Goal: Transaction & Acquisition: Purchase product/service

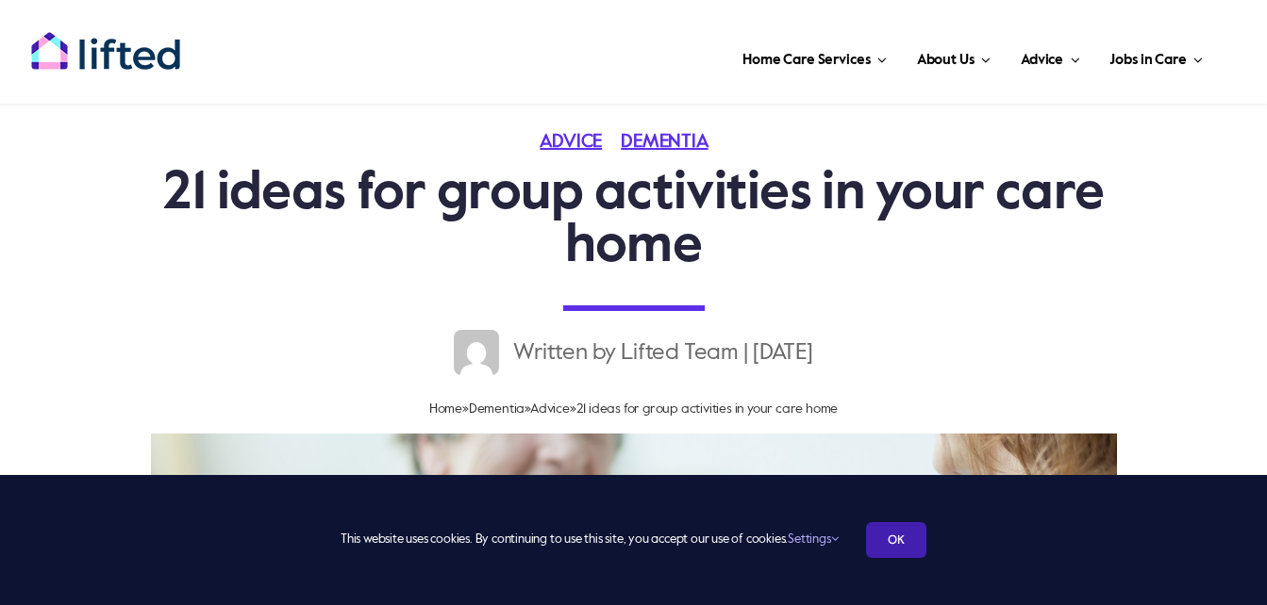
click at [897, 539] on link "OK" at bounding box center [896, 540] width 60 height 36
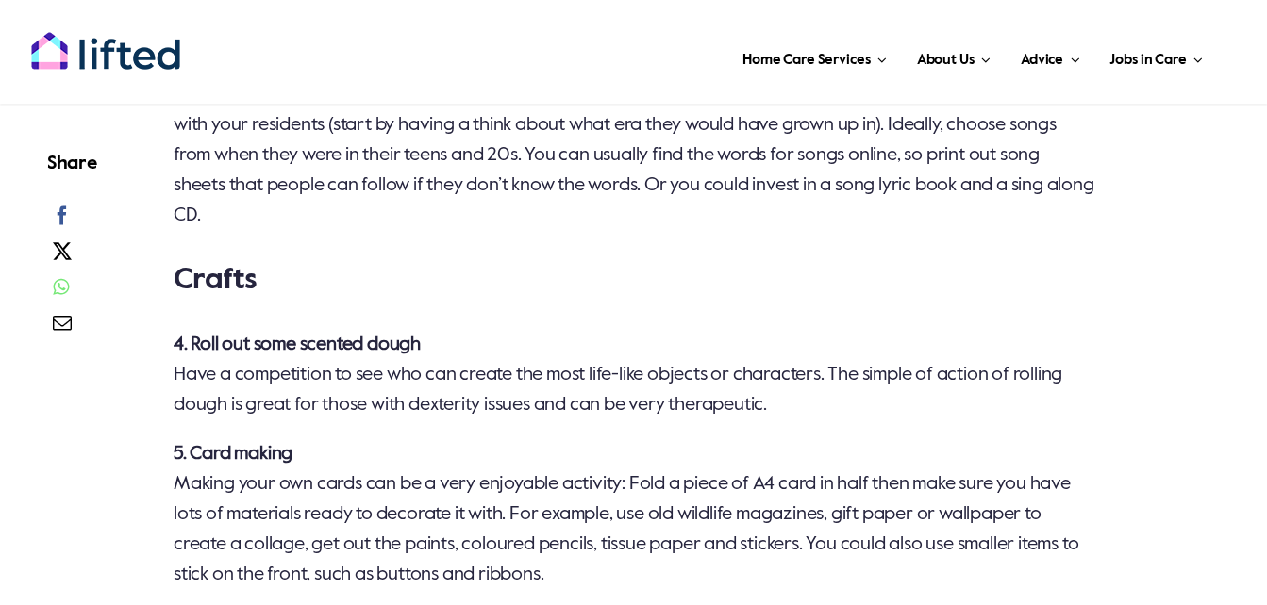
scroll to position [1792, 0]
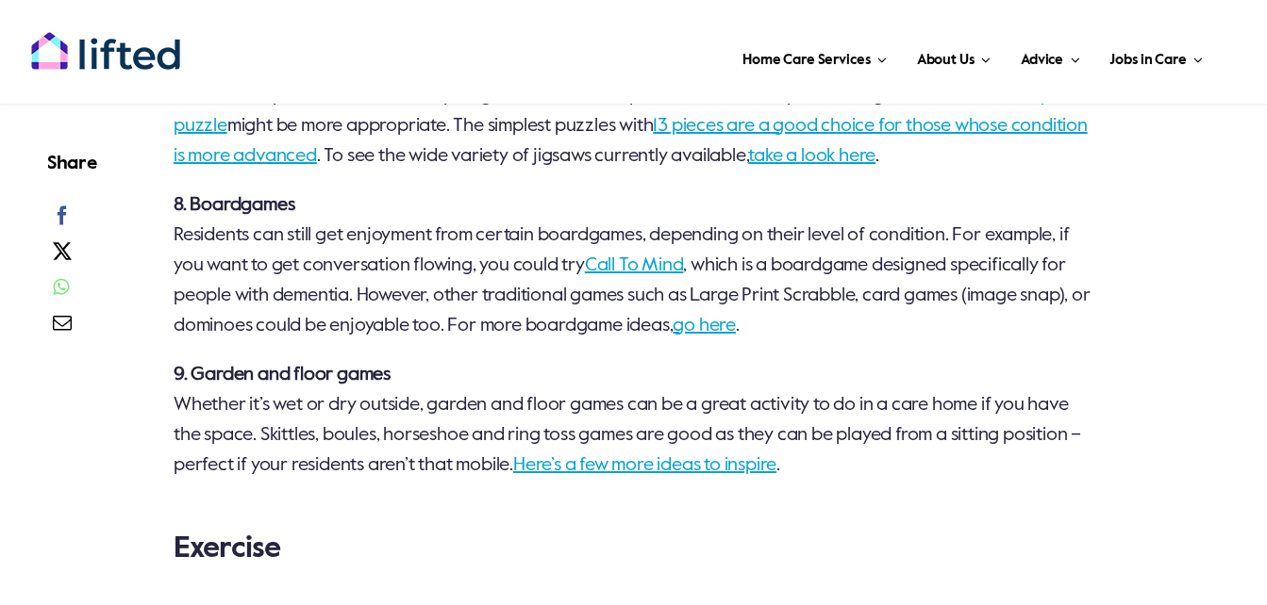
scroll to position [2829, 0]
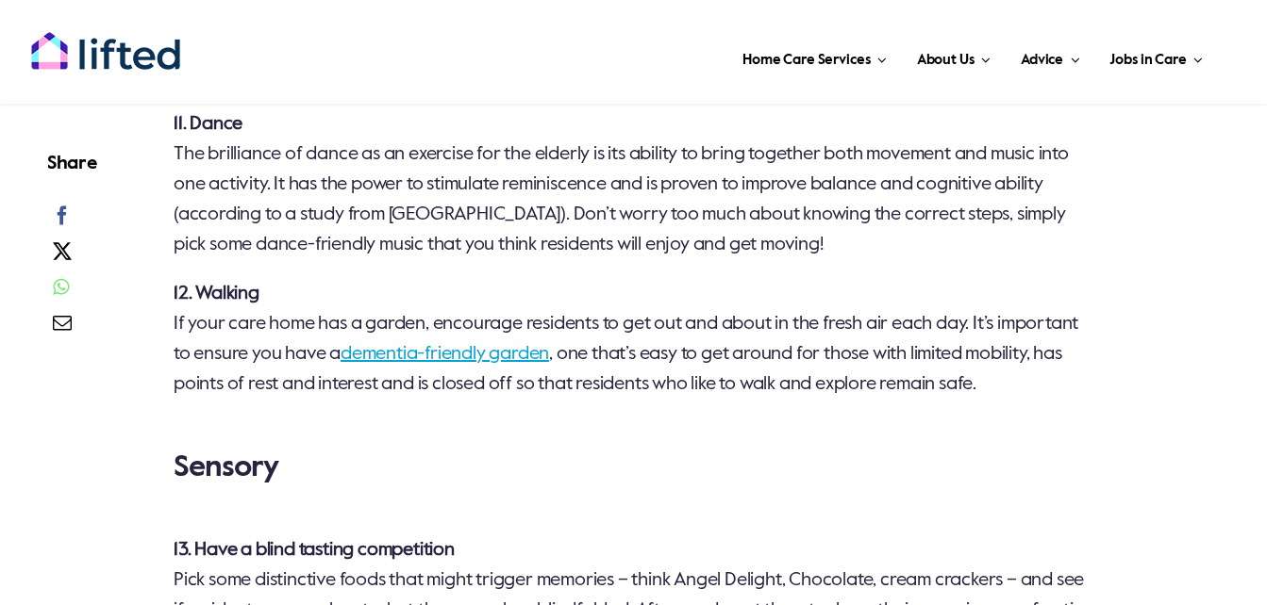
scroll to position [3301, 0]
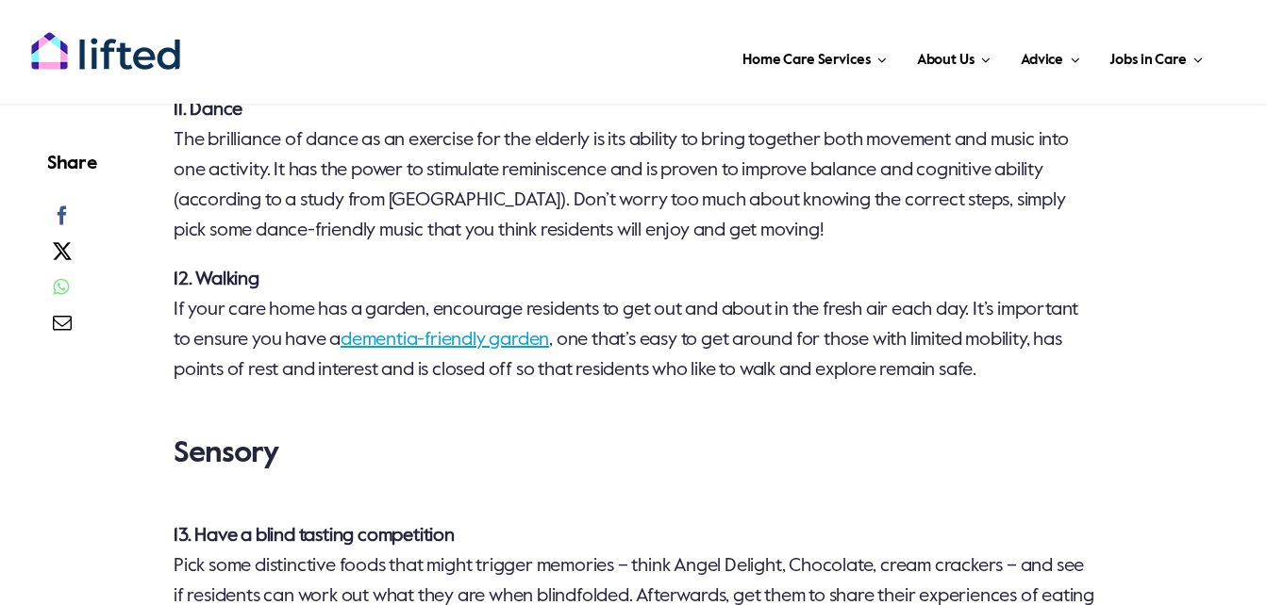
click at [22, 465] on main "Let us be your helping hand Get in touch with Lifted today to see how we can he…" at bounding box center [633, 436] width 1267 height 5318
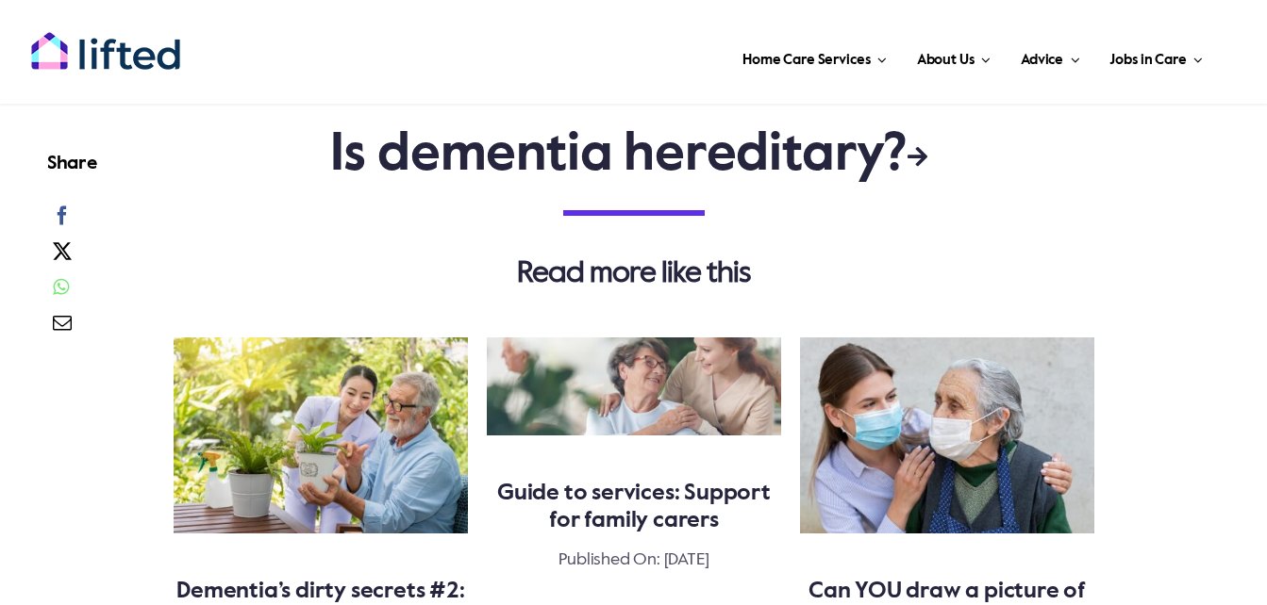
scroll to position [5470, 0]
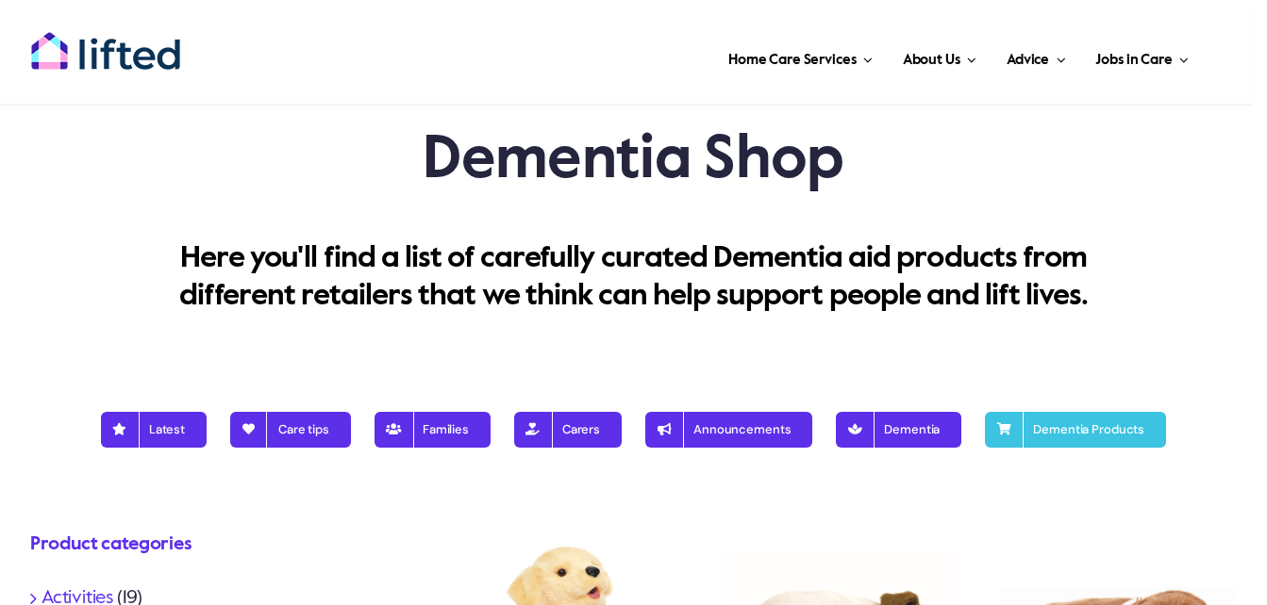
scroll to position [189, 0]
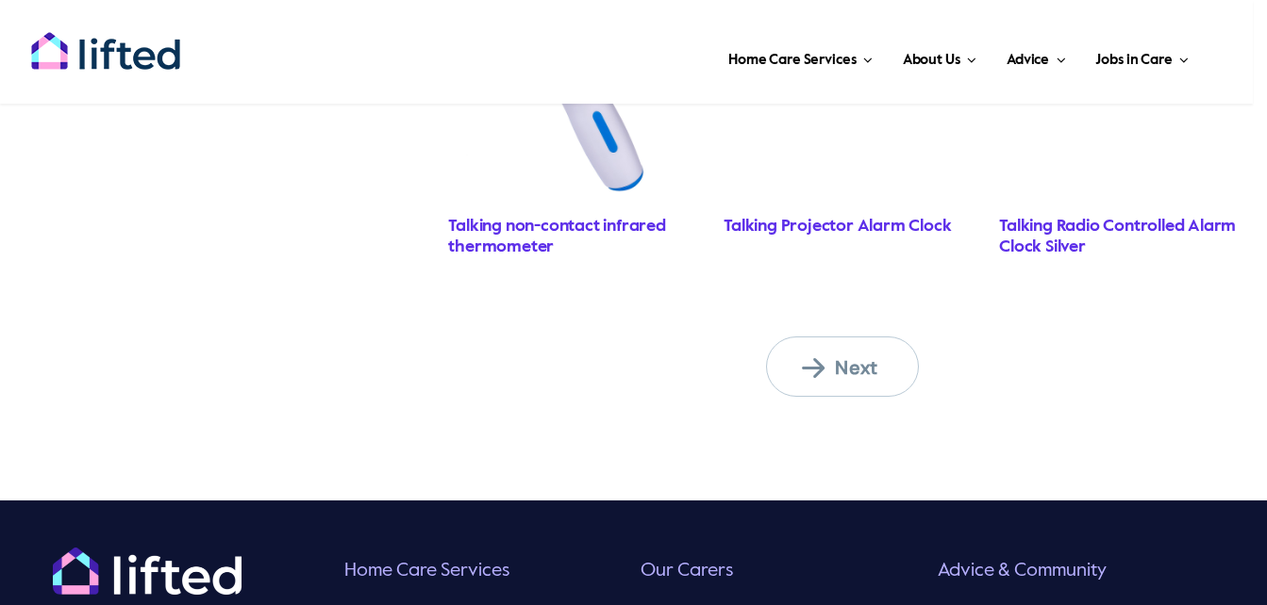
scroll to position [1886, 0]
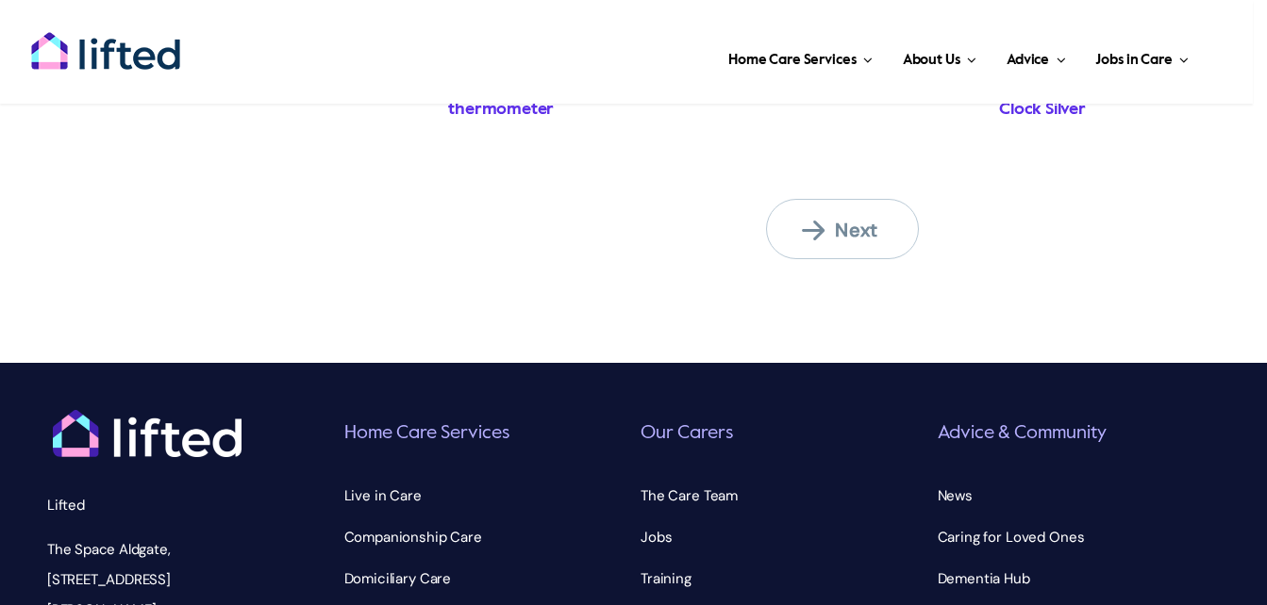
click at [837, 218] on span "Next" at bounding box center [854, 230] width 104 height 25
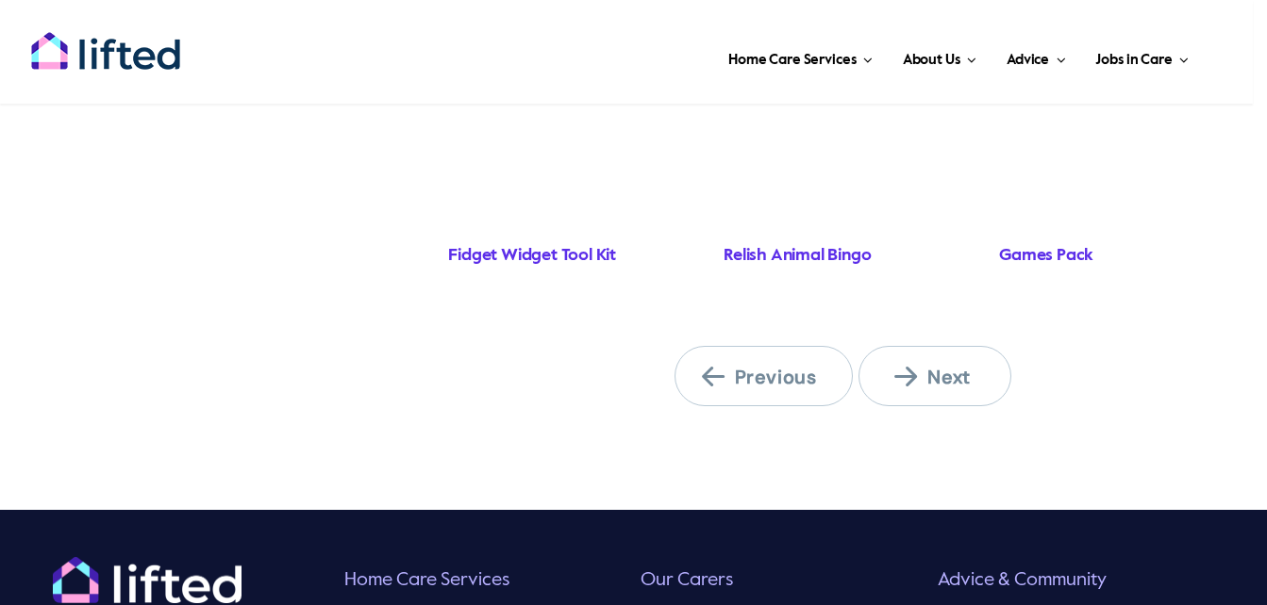
scroll to position [1698, 0]
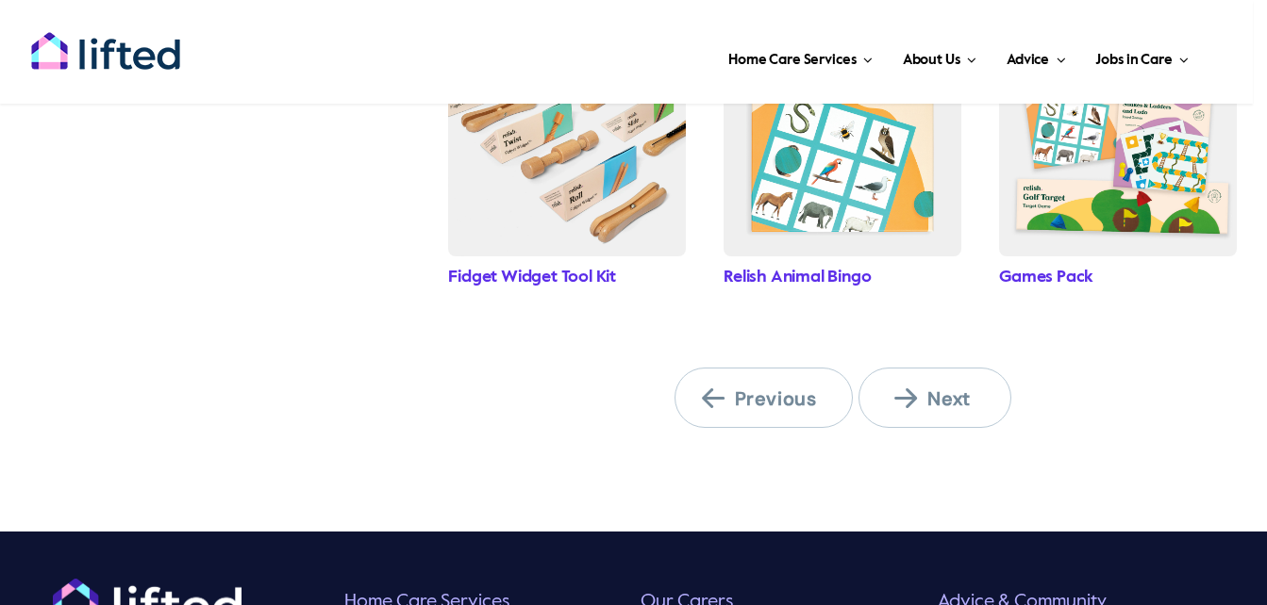
click at [938, 387] on span "Next" at bounding box center [946, 399] width 104 height 25
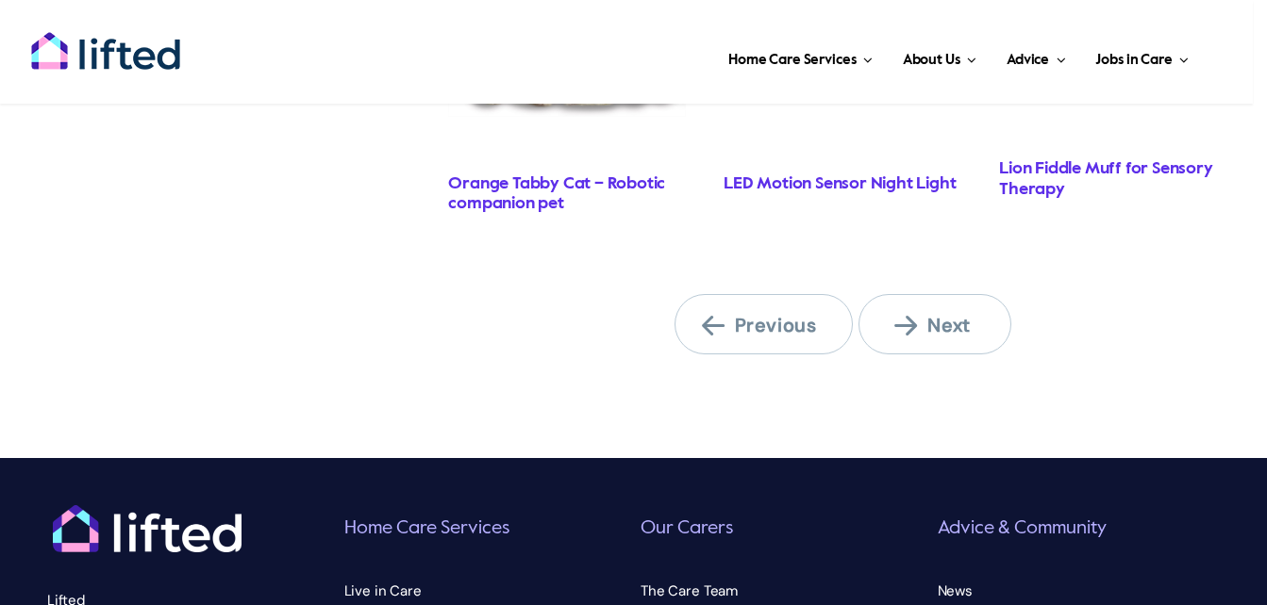
scroll to position [1698, 0]
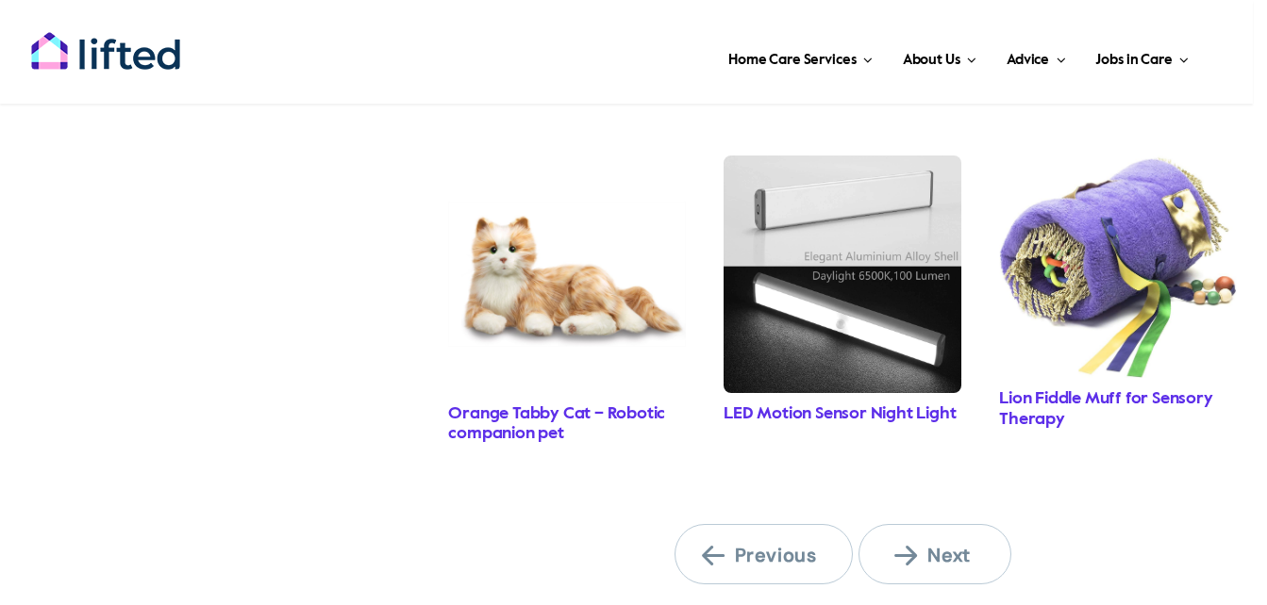
click at [946, 548] on span "Next" at bounding box center [946, 555] width 104 height 25
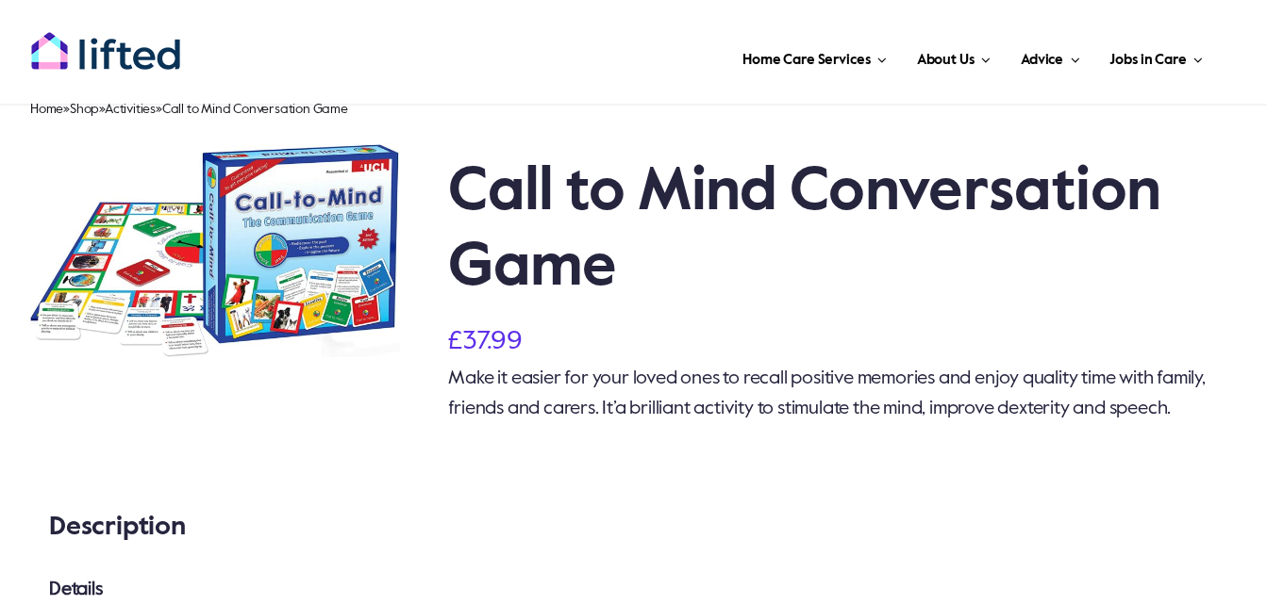
click at [671, 457] on div "Call to Mind Conversation Game £ 37.99 Make it easier for your loved ones to re…" at bounding box center [633, 302] width 1254 height 319
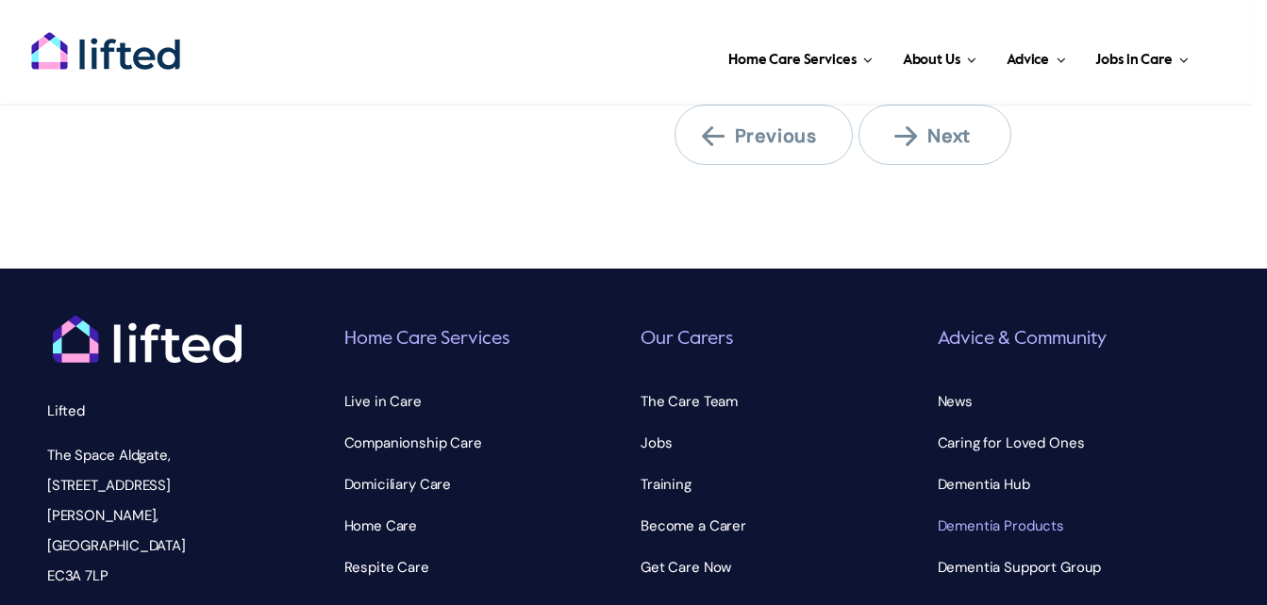
scroll to position [1792, 0]
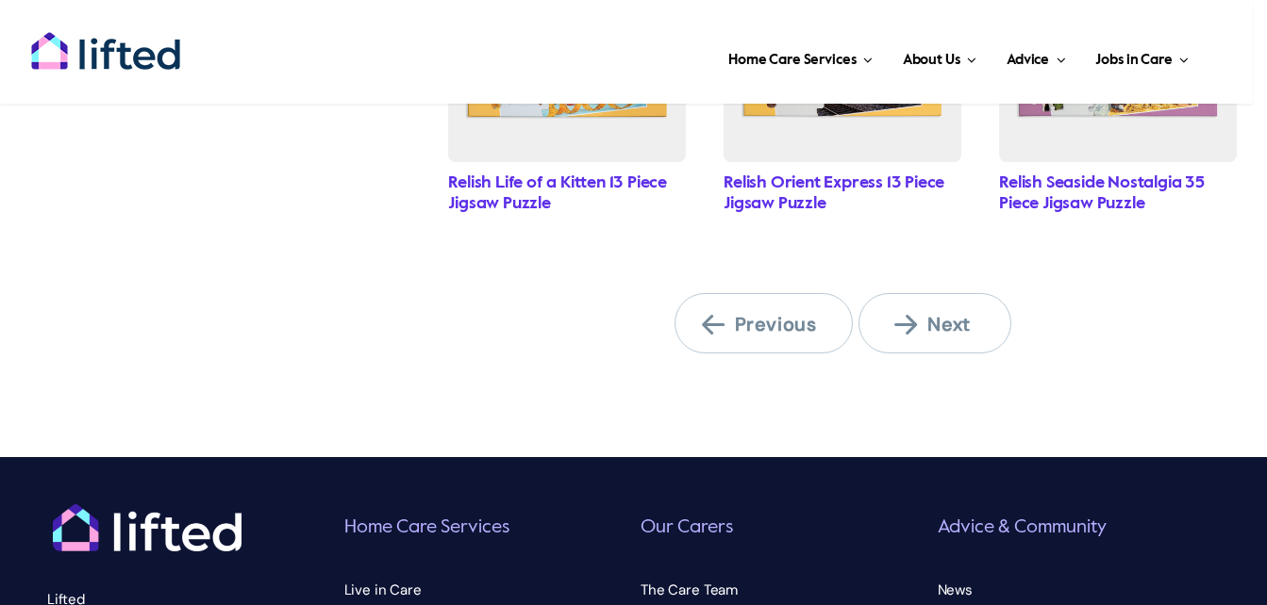
click at [936, 313] on span "Next" at bounding box center [946, 324] width 104 height 25
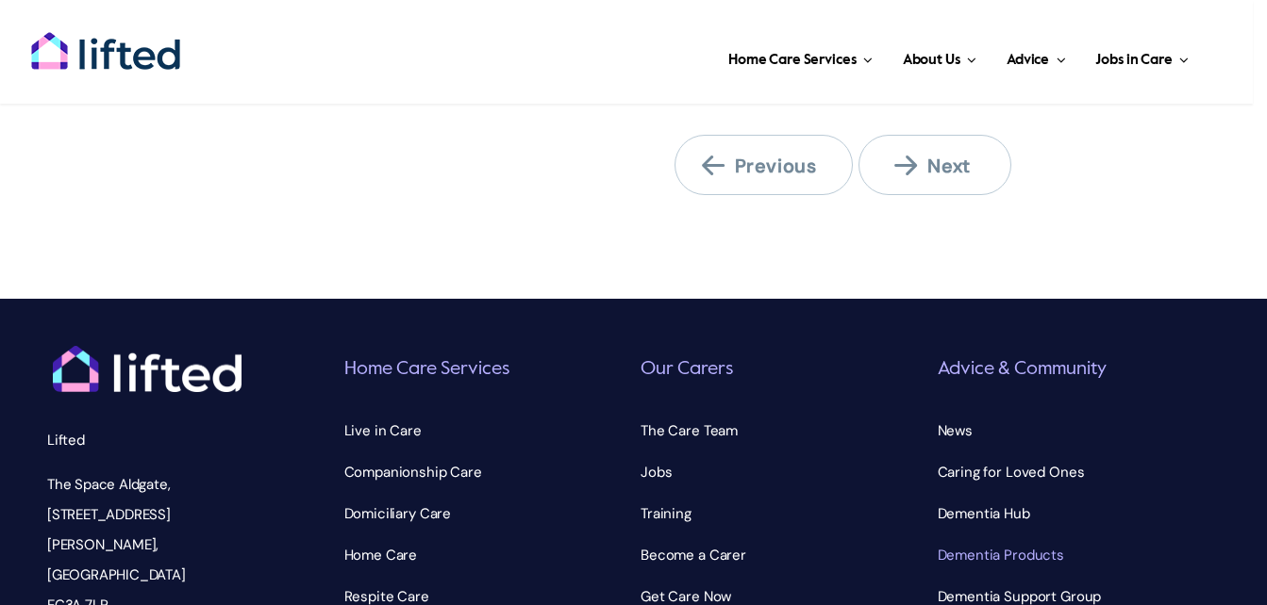
scroll to position [2263, 0]
